Goal: Information Seeking & Learning: Learn about a topic

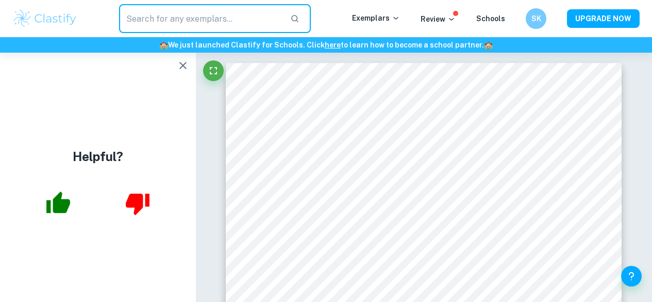
scroll to position [1755, 0]
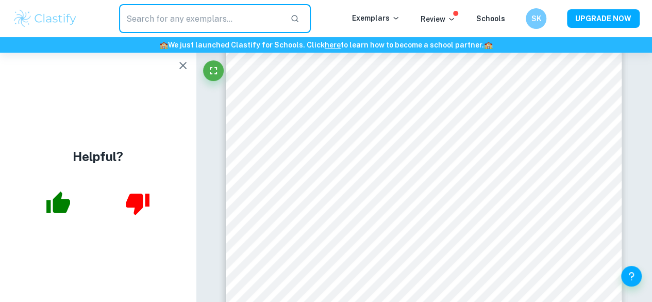
click at [209, 18] on input "text" at bounding box center [200, 18] width 163 height 29
type input "desmos"
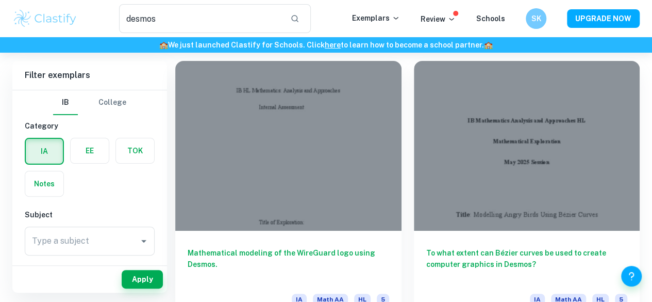
scroll to position [53, 0]
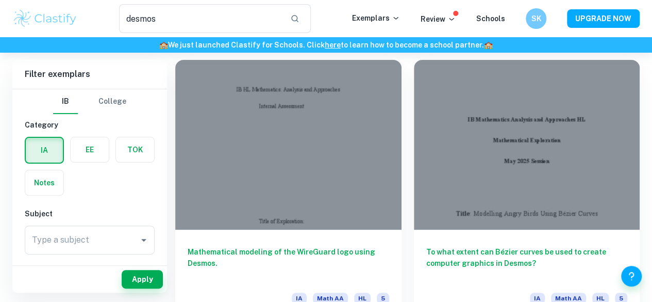
click at [279, 246] on h6 "Mathematical modeling of the WireGuard logo using Desmos." at bounding box center [289, 263] width 202 height 34
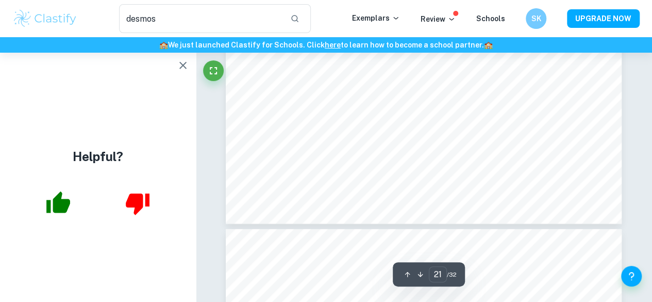
scroll to position [11028, 0]
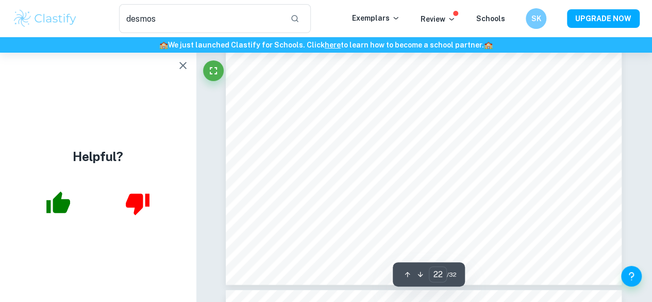
type input "23"
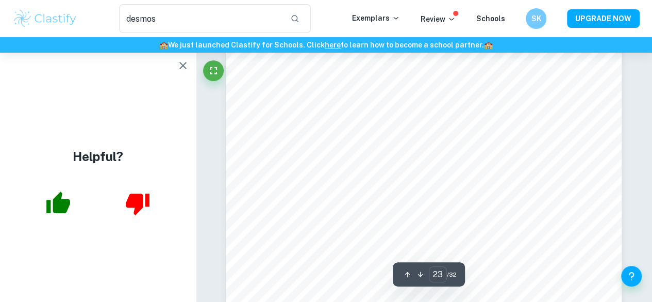
scroll to position [11778, 0]
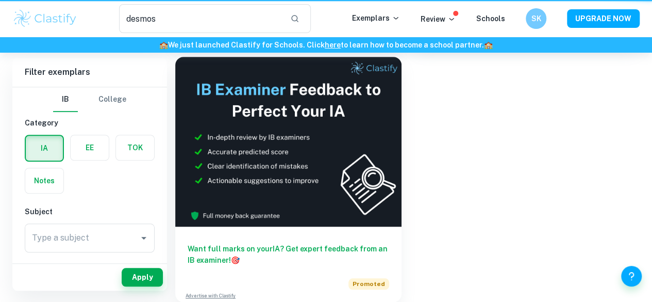
scroll to position [53, 0]
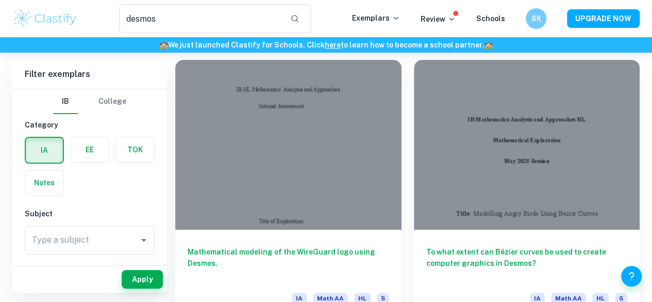
click at [414, 229] on div "To what extent can Bézier curves be used to create computer graphics in Desmos?…" at bounding box center [527, 275] width 226 height 93
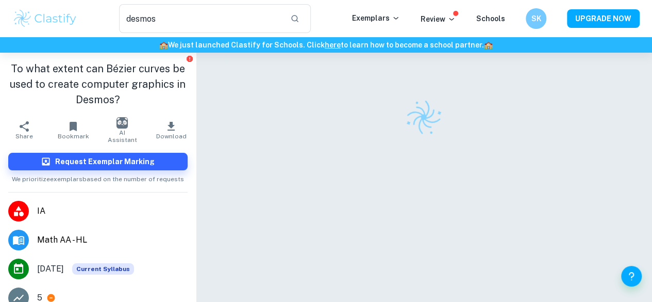
click at [221, 24] on input "desmos" at bounding box center [200, 18] width 163 height 29
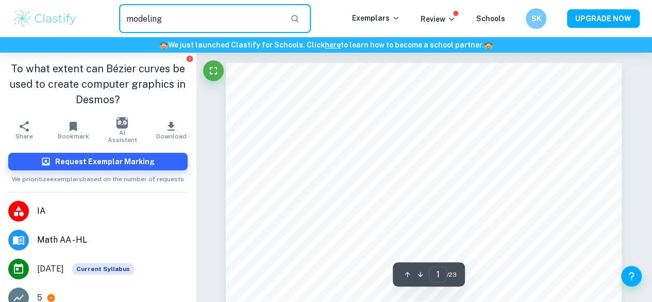
type input "modeling"
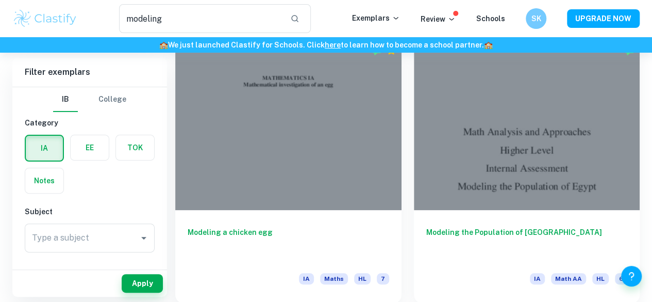
scroll to position [74, 0]
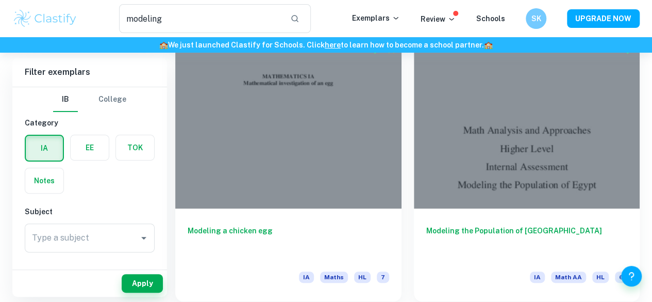
click at [426, 225] on h6 "Modeling the Population of [GEOGRAPHIC_DATA]" at bounding box center [527, 242] width 202 height 34
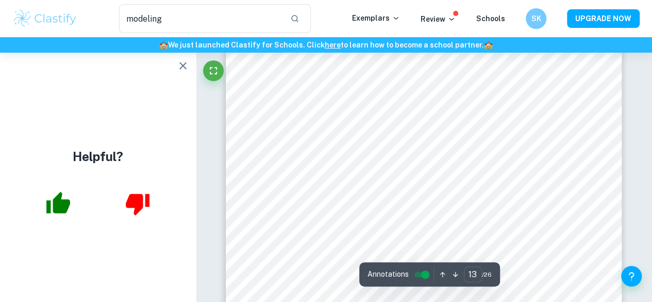
scroll to position [6644, 0]
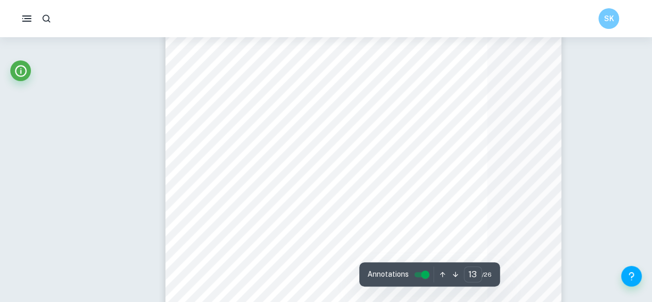
type input "24"
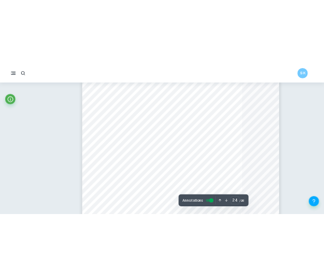
scroll to position [9983, 0]
